Goal: Task Accomplishment & Management: Complete application form

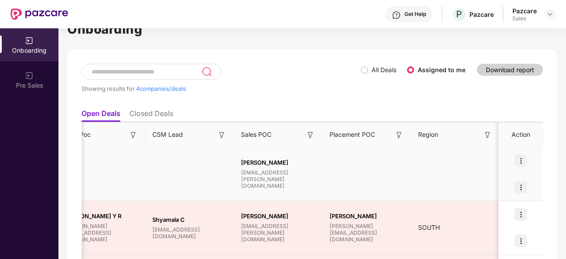
scroll to position [0, 834]
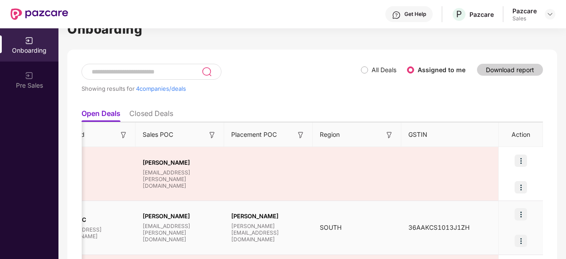
click at [521, 212] on img at bounding box center [521, 214] width 12 height 12
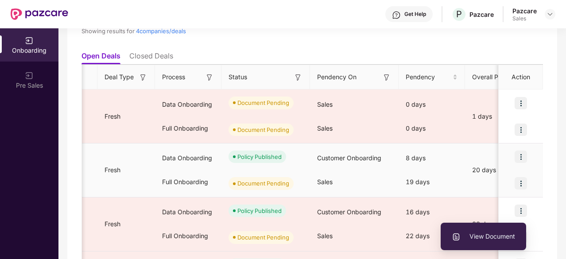
scroll to position [0, 126]
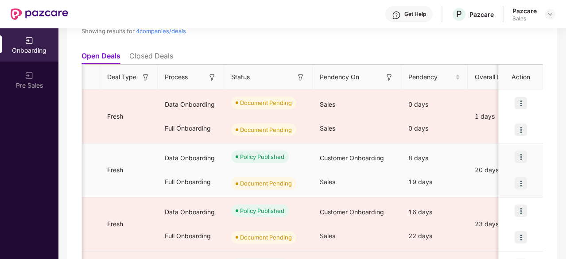
click at [519, 182] on img at bounding box center [521, 183] width 12 height 12
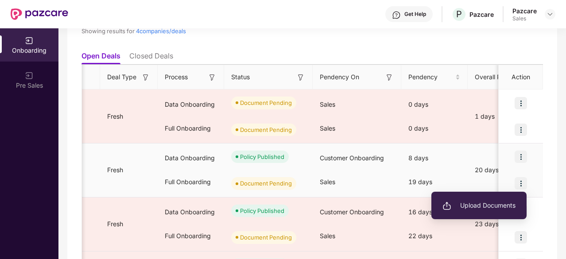
click at [469, 202] on span "Upload Documents" at bounding box center [478, 206] width 73 height 10
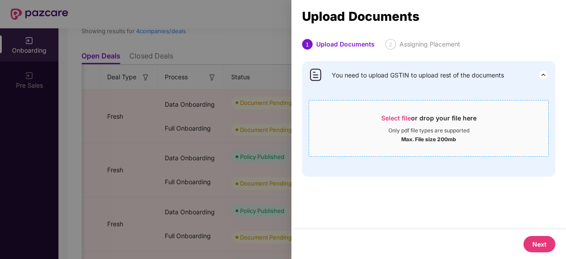
click at [391, 116] on span "Select file" at bounding box center [396, 118] width 30 height 8
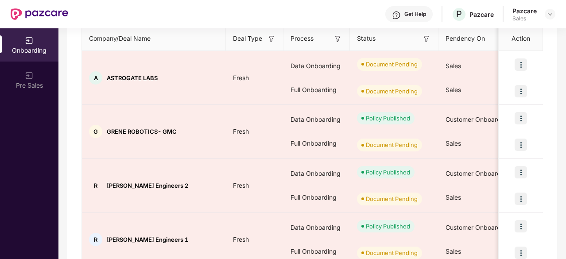
scroll to position [158, 0]
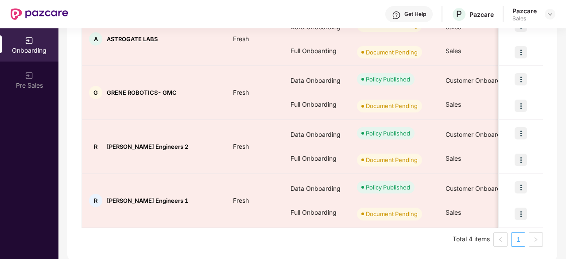
click at [519, 239] on link "1" at bounding box center [517, 239] width 13 height 13
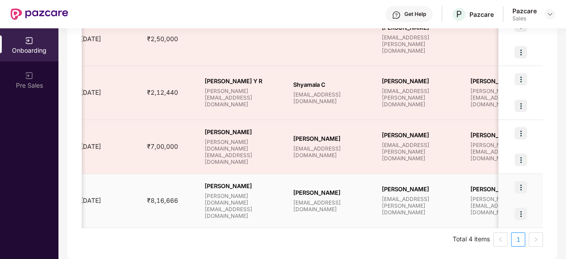
scroll to position [0, 596]
